Goal: Find specific page/section: Find specific page/section

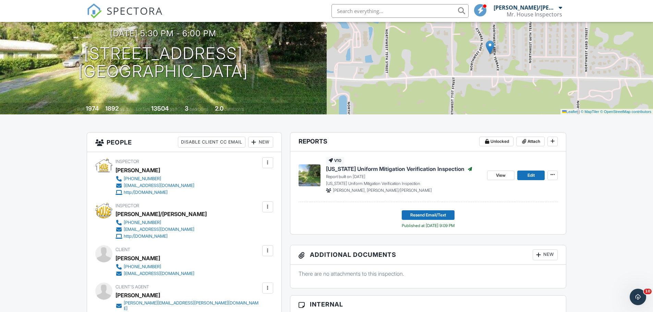
click at [368, 14] on input "text" at bounding box center [400, 11] width 137 height 14
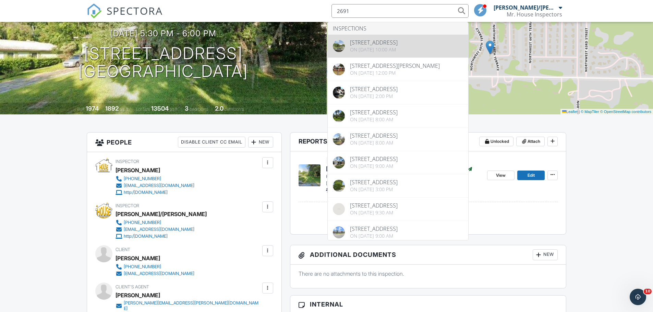
type input "2691"
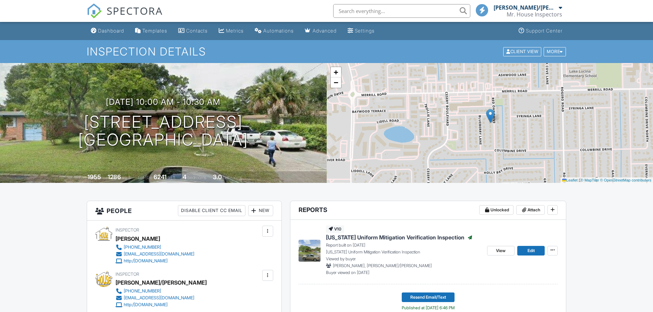
click at [380, 13] on input "text" at bounding box center [401, 11] width 137 height 14
click at [357, 7] on input "text" at bounding box center [400, 11] width 137 height 14
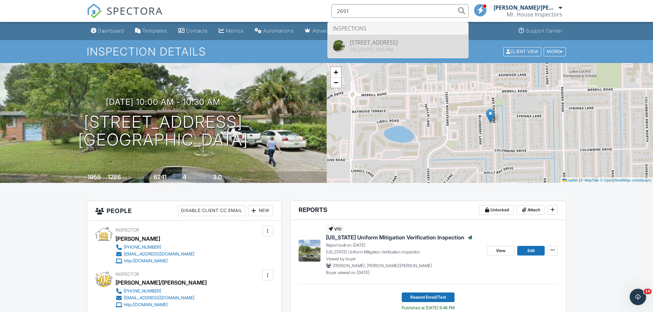
type input "2691"
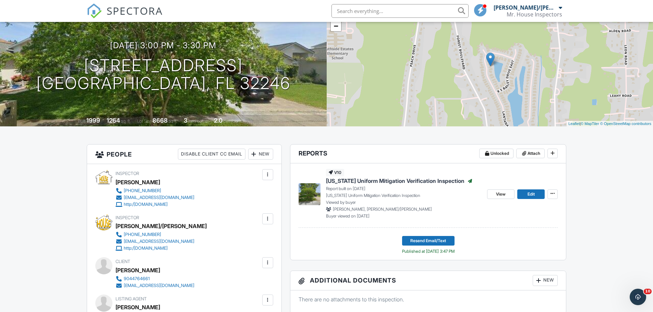
scroll to position [69, 0]
